Goal: Navigation & Orientation: Find specific page/section

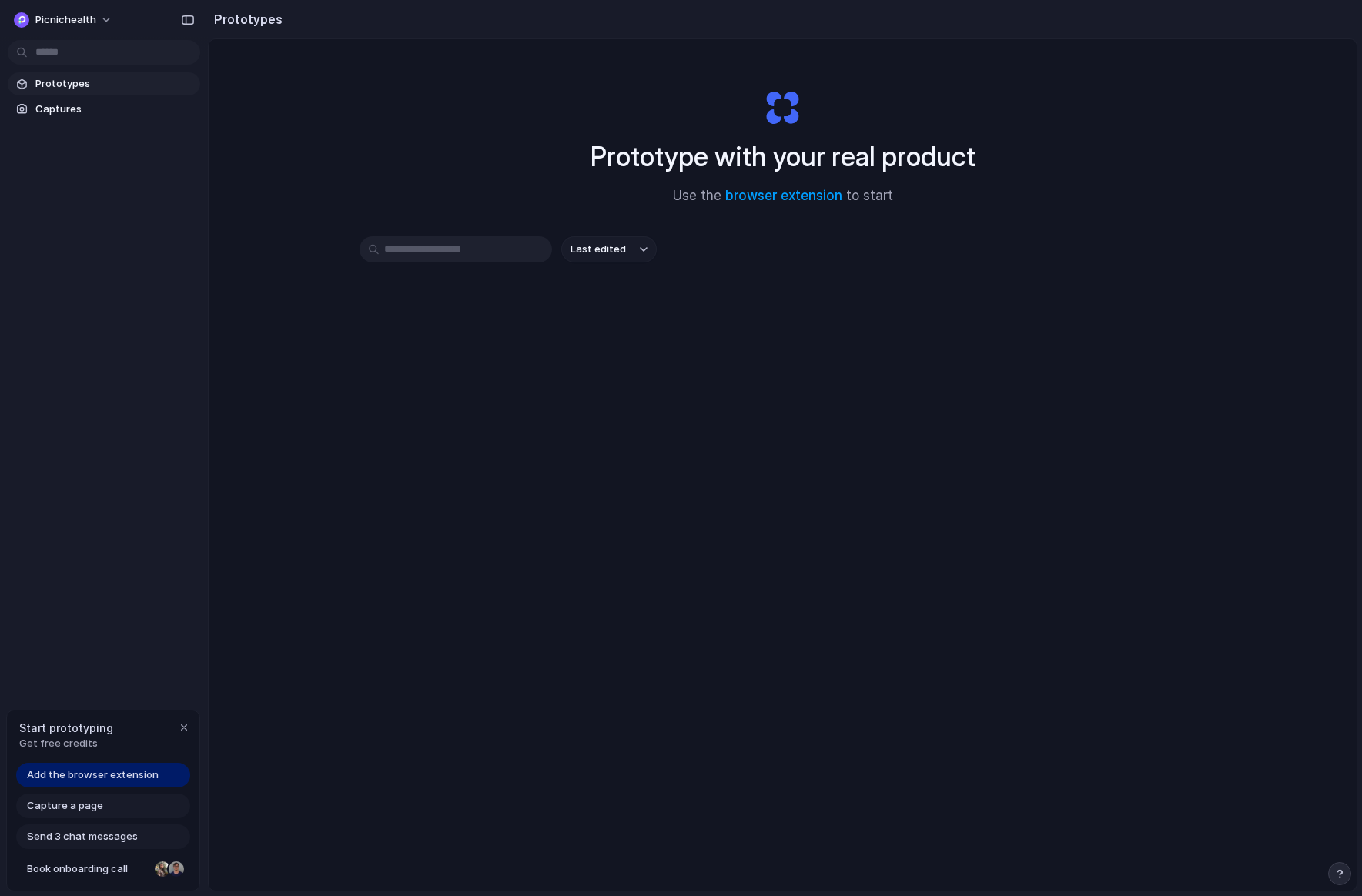
click at [83, 782] on span "Add the browser extension" at bounding box center [93, 775] width 132 height 16
click at [86, 774] on span "Add the browser extension" at bounding box center [93, 775] width 132 height 16
click at [87, 774] on span "Add the browser extension" at bounding box center [93, 775] width 132 height 16
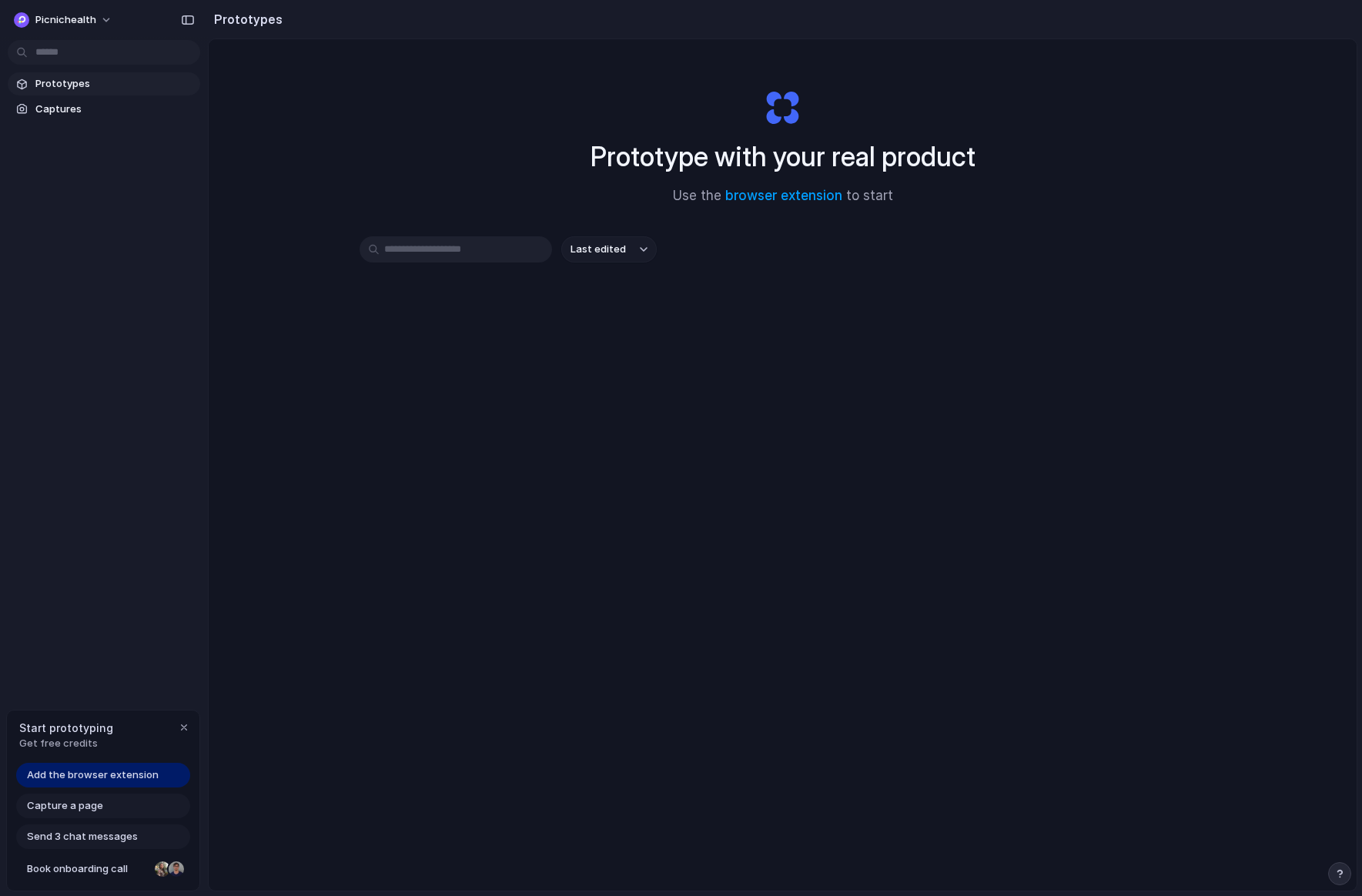
click at [115, 774] on span "Add the browser extension" at bounding box center [93, 775] width 132 height 16
click at [90, 251] on div "Prototypes Captures" at bounding box center [104, 161] width 208 height 322
click at [747, 198] on link "browser extension" at bounding box center [784, 195] width 117 height 16
